Goal: Complete application form: Fill out and submit a form for a specific purpose

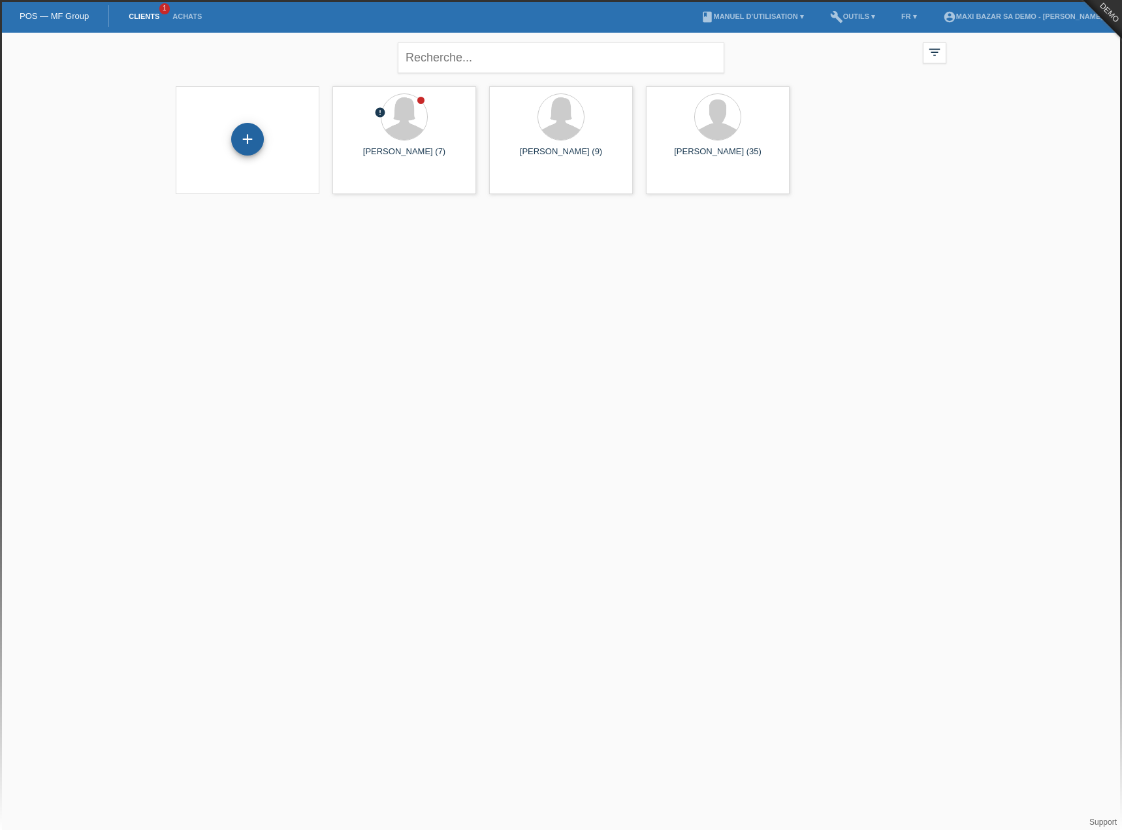
click at [259, 139] on div "+" at bounding box center [247, 139] width 33 height 33
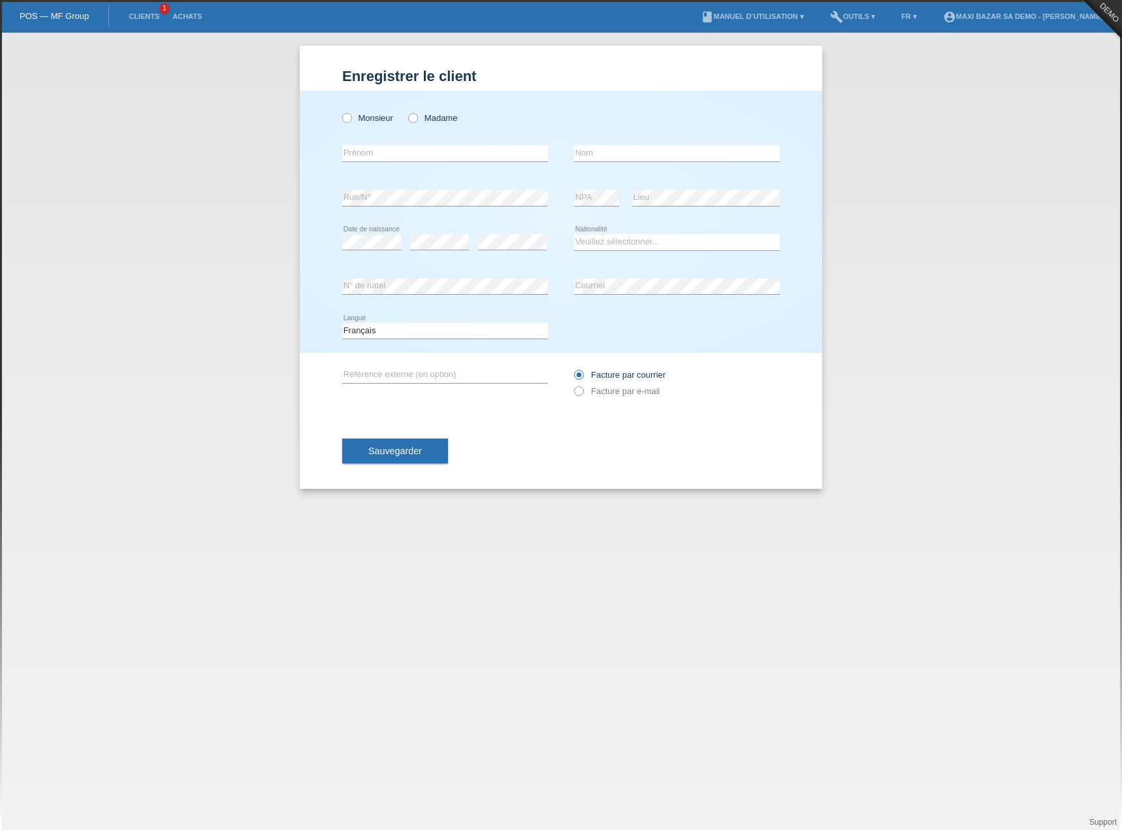
click at [430, 109] on div "Monsieur Madame" at bounding box center [445, 118] width 206 height 27
click at [425, 113] on label "Madame" at bounding box center [432, 118] width 49 height 10
click at [417, 113] on input "Madame" at bounding box center [412, 117] width 8 height 8
radio input "true"
click at [403, 151] on input "text" at bounding box center [445, 153] width 206 height 16
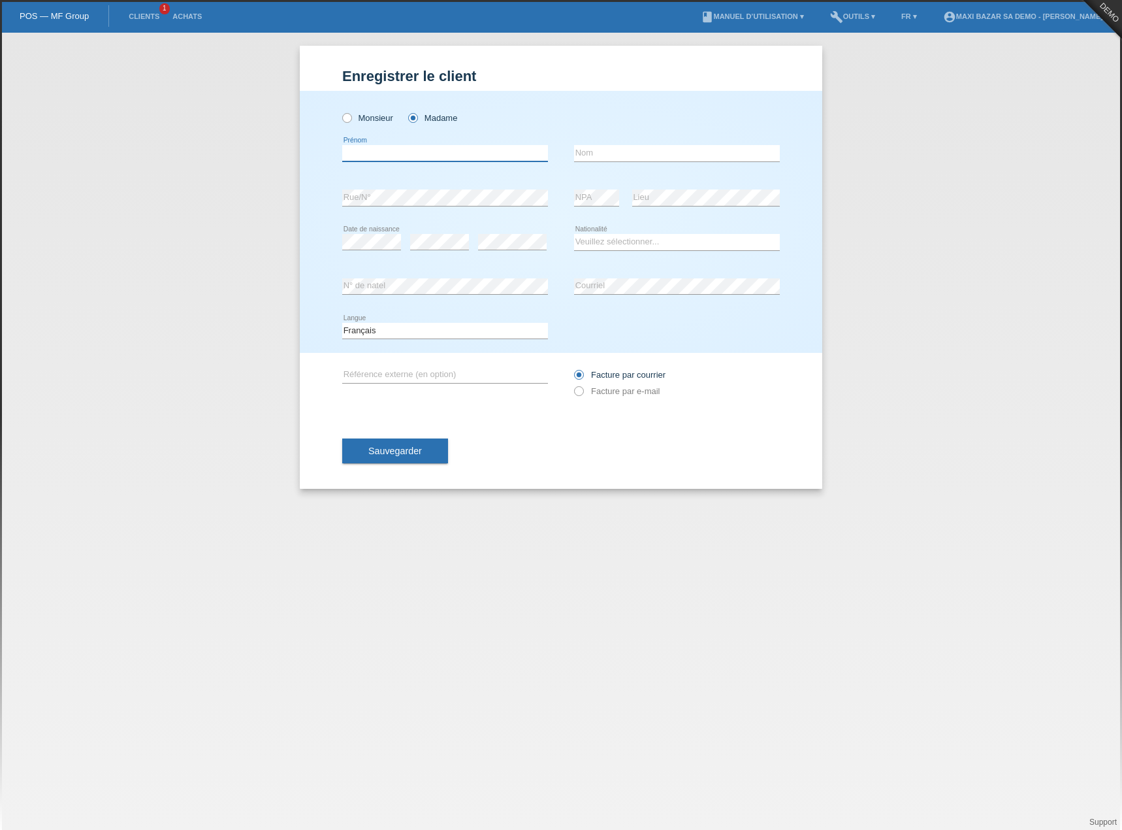
click at [395, 152] on input "text" at bounding box center [445, 153] width 206 height 16
type input "[PERSON_NAME]"
type input "meraimi"
click at [643, 234] on select "Veuillez sélectionner... Suisse Allemagne Autriche Liechtenstein ------------ A…" at bounding box center [677, 242] width 206 height 16
click at [574, 234] on select "Veuillez sélectionner... Suisse Allemagne Autriche Liechtenstein ------------ A…" at bounding box center [677, 242] width 206 height 16
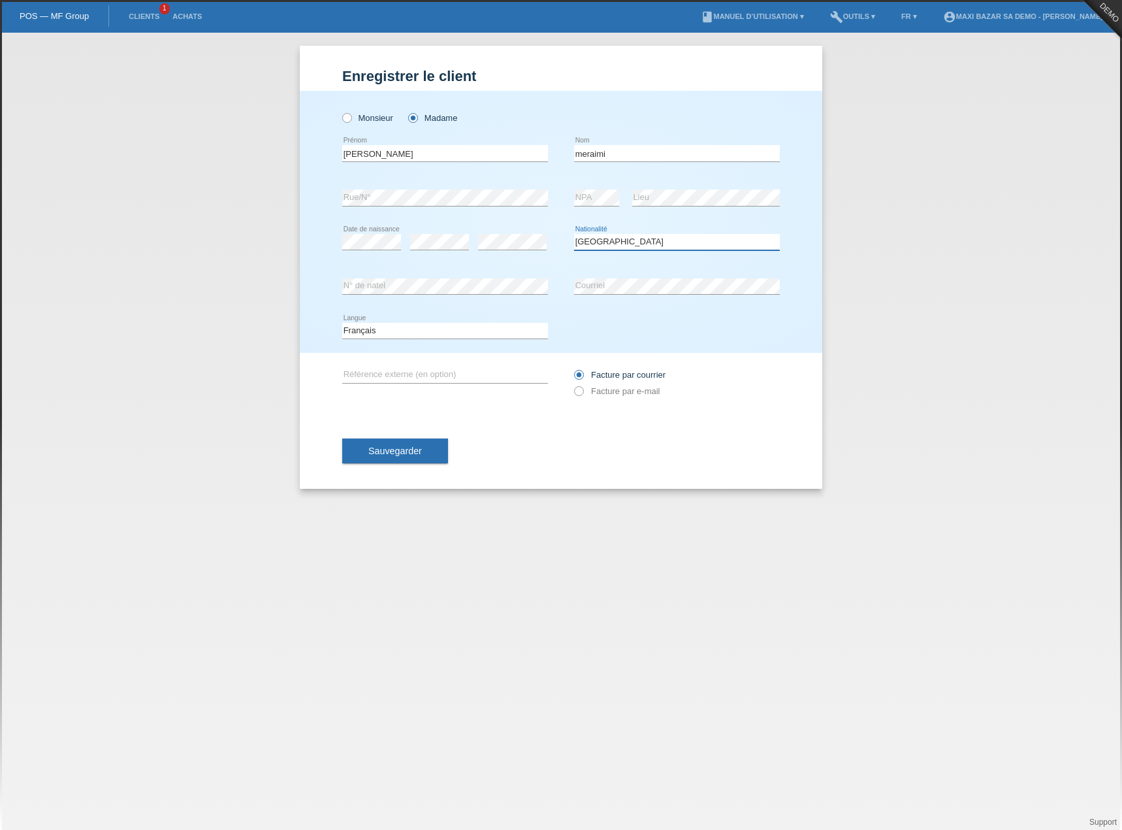
click at [625, 244] on select "Veuillez sélectionner... Suisse Allemagne Autriche Liechtenstein ------------ A…" at bounding box center [677, 242] width 206 height 16
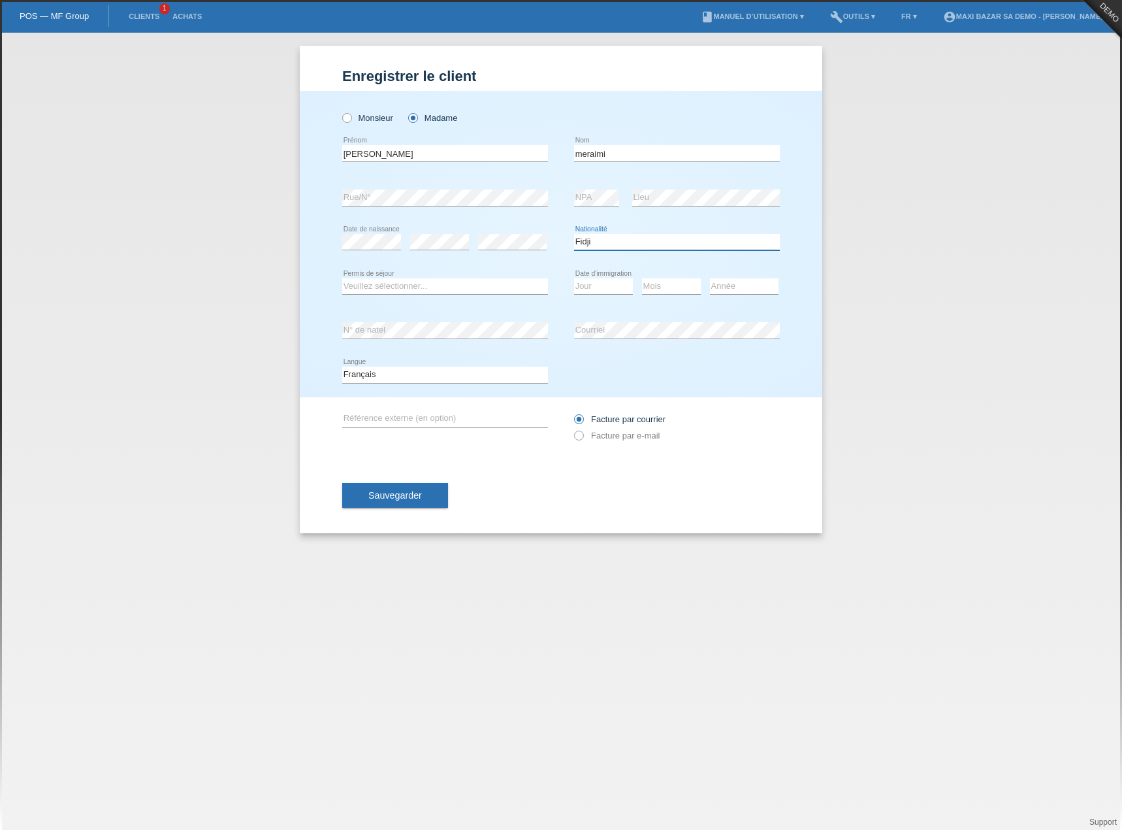
click at [592, 238] on select "Veuillez sélectionner... Suisse Allemagne Autriche Liechtenstein ------------ A…" at bounding box center [677, 242] width 206 height 16
select select "CH"
click at [574, 234] on select "Veuillez sélectionner... Suisse Allemagne Autriche Liechtenstein ------------ A…" at bounding box center [677, 242] width 206 height 16
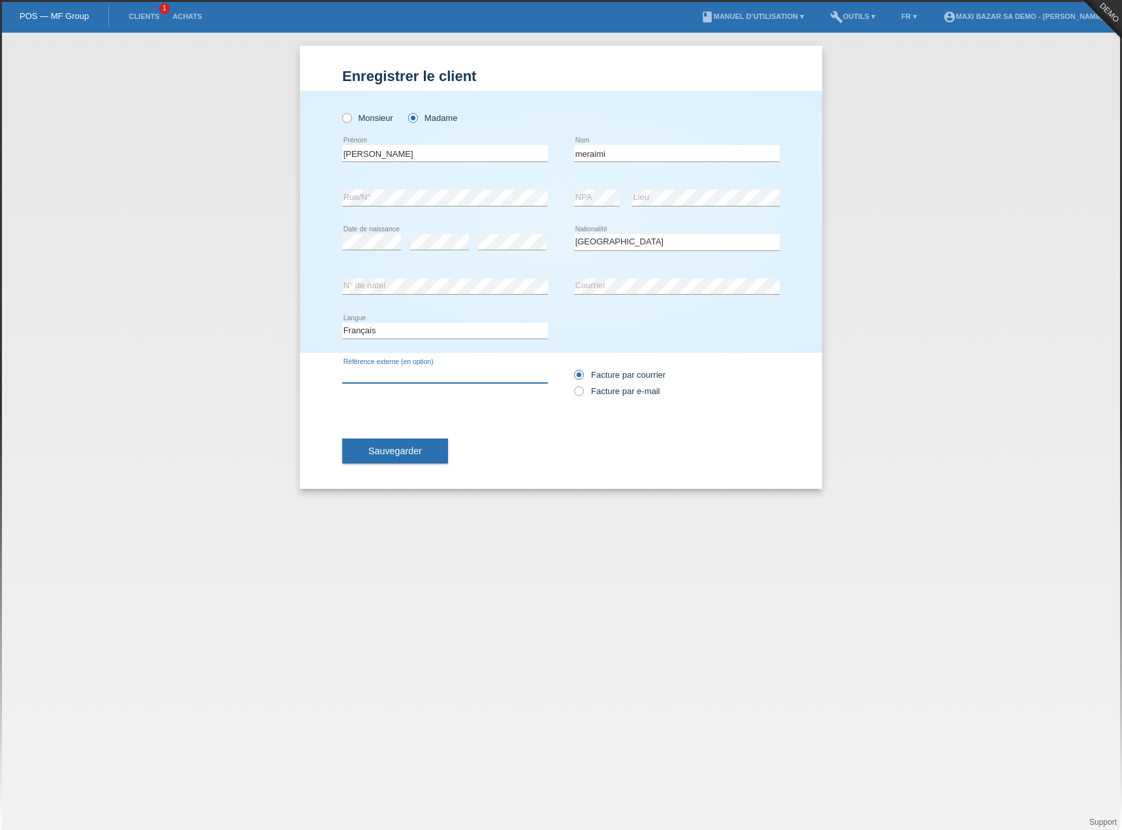
click at [402, 376] on input "text" at bounding box center [445, 374] width 206 height 16
click at [435, 453] on button "Sauvegarder" at bounding box center [395, 450] width 106 height 25
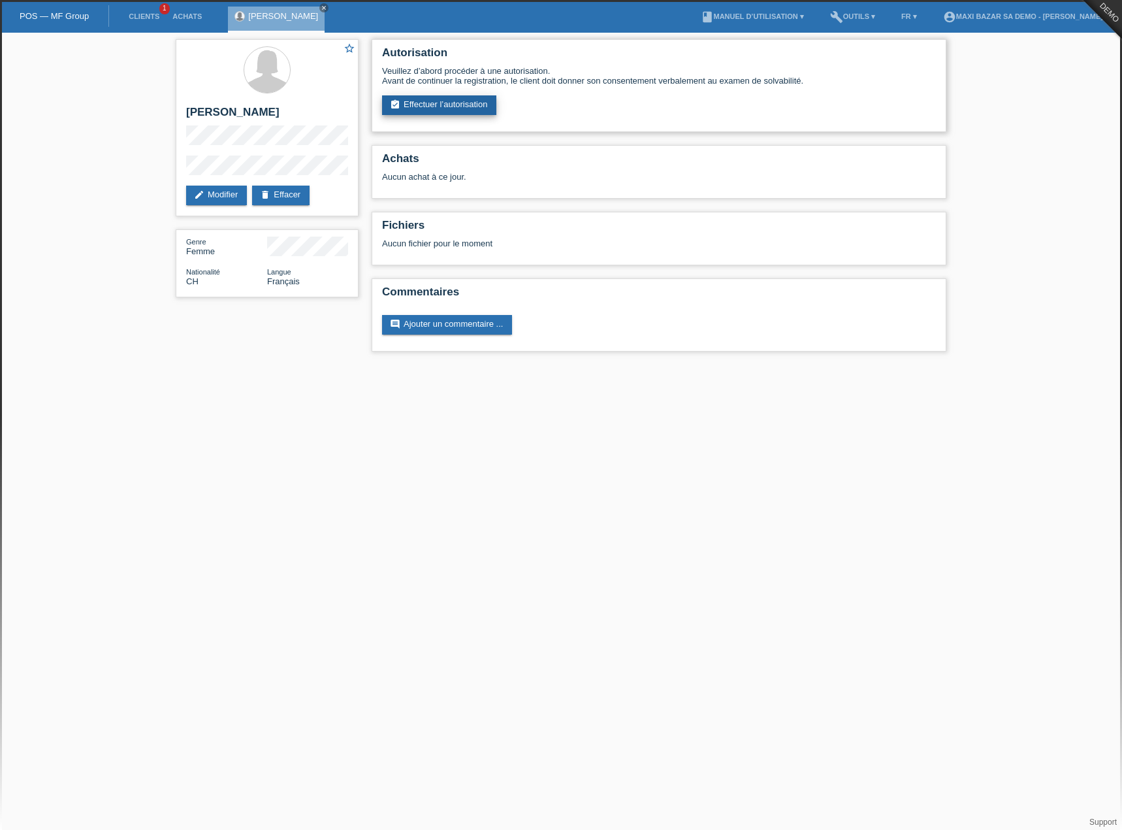
click at [448, 104] on link "assignment_turned_in Effectuer l’autorisation" at bounding box center [439, 105] width 114 height 20
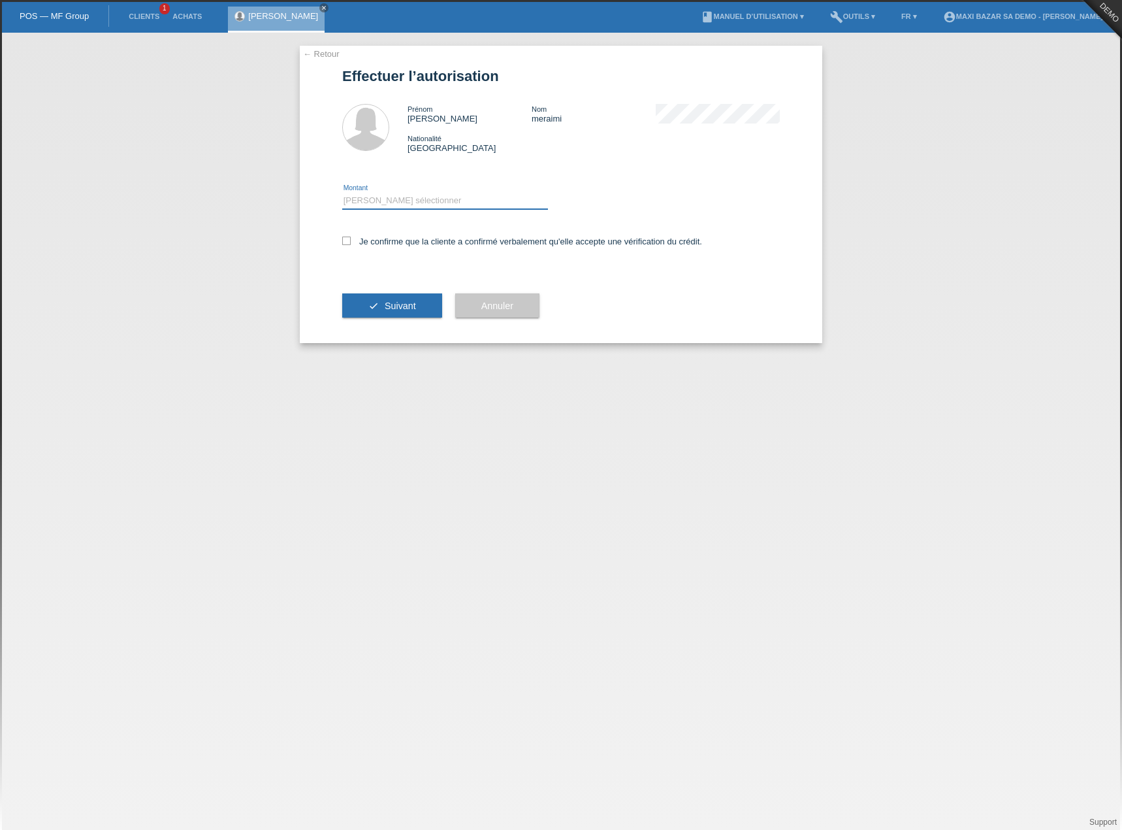
click at [397, 201] on select "Veuillez sélectionner CHF 1.00 - CHF 499.00 CHF 500.00 - CHF 1'999.00 CHF 2'000…" at bounding box center [445, 201] width 206 height 16
select select "3"
click at [342, 193] on select "Veuillez sélectionner CHF 1.00 - CHF 499.00 CHF 500.00 - CHF 1'999.00 CHF 2'000…" at bounding box center [445, 201] width 206 height 16
click at [404, 298] on button "check Suivant" at bounding box center [392, 305] width 100 height 25
click at [342, 242] on icon at bounding box center [346, 240] width 8 height 8
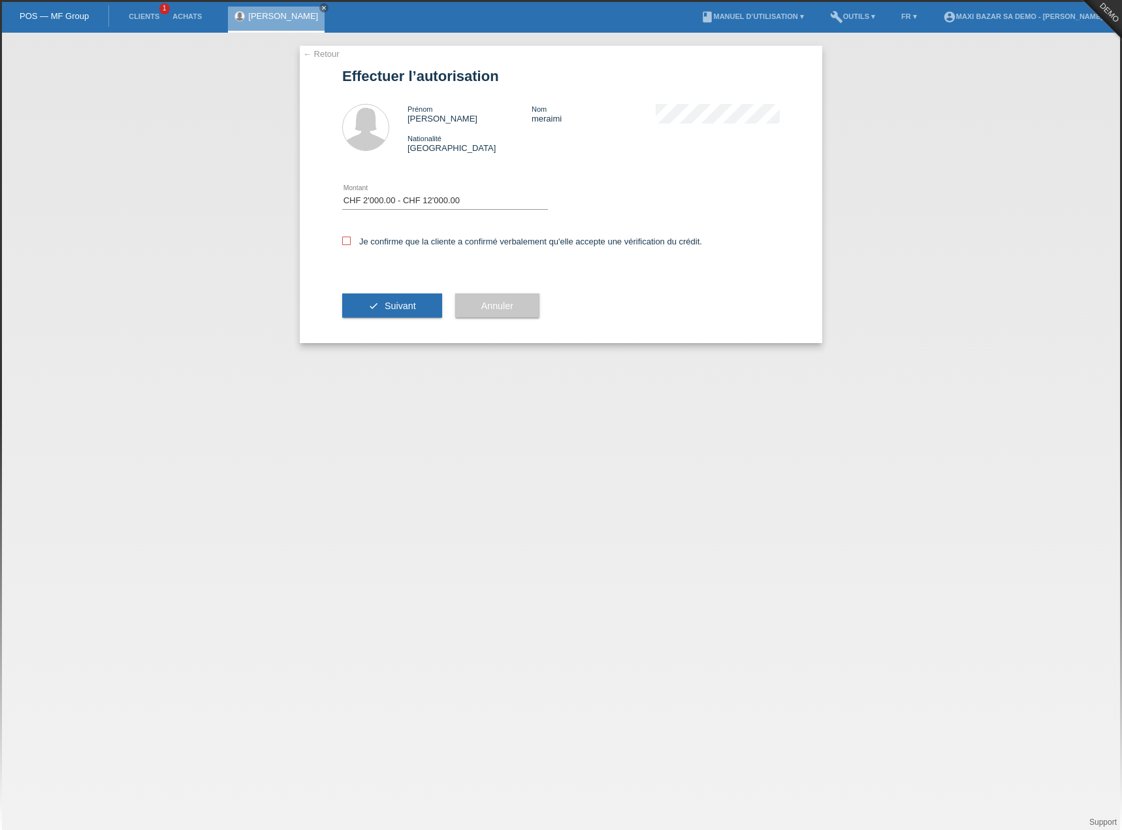
click at [342, 242] on input "Je confirme que la cliente a confirmé verbalement qu'elle accepte une vérificat…" at bounding box center [346, 240] width 8 height 8
checkbox input "true"
click at [395, 308] on span "Suivant" at bounding box center [400, 305] width 31 height 10
